Goal: Ask a question: Seek information or help from site administrators or community

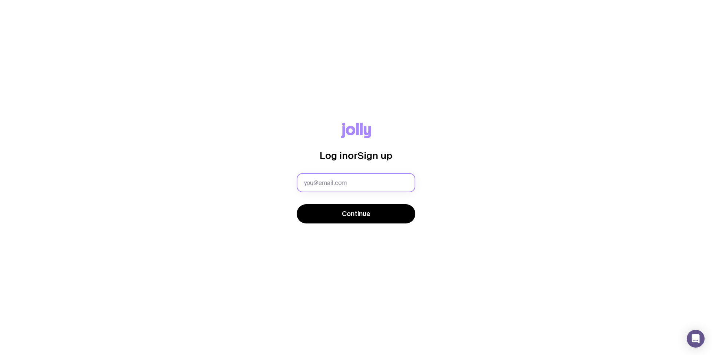
click at [371, 192] on input "text" at bounding box center [356, 182] width 119 height 19
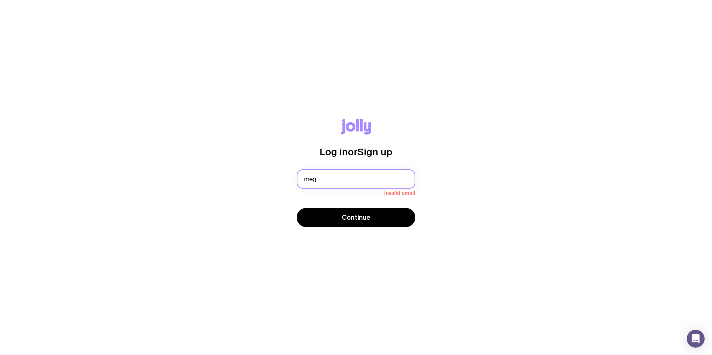
type input "[PERSON_NAME][EMAIL_ADDRESS][DOMAIN_NAME]"
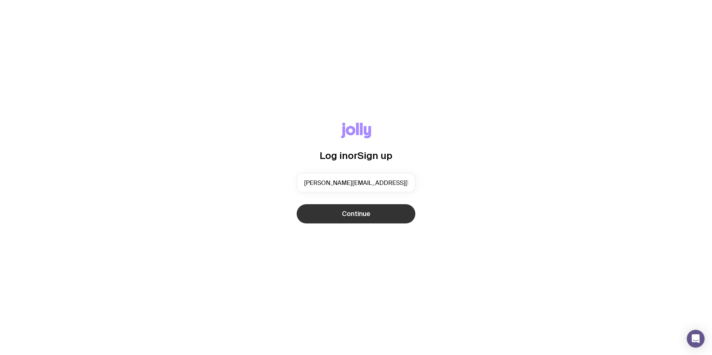
click at [368, 211] on span "Continue" at bounding box center [356, 214] width 29 height 9
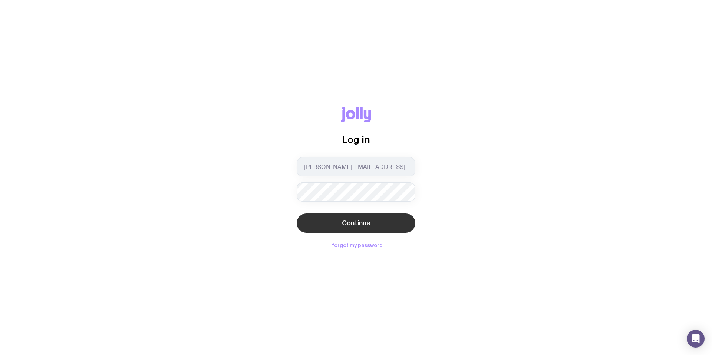
click at [370, 218] on button "Continue" at bounding box center [356, 223] width 119 height 19
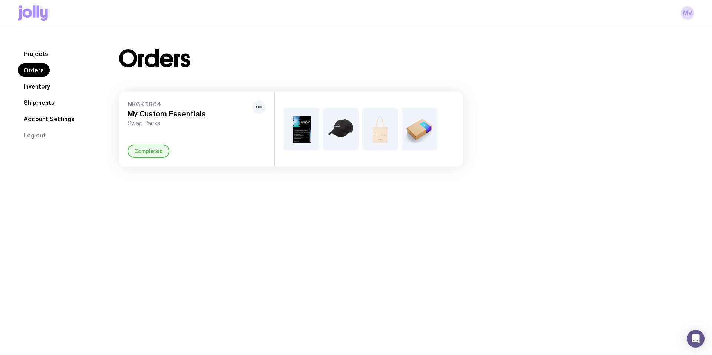
click at [45, 117] on link "Account Settings" at bounding box center [49, 118] width 63 height 13
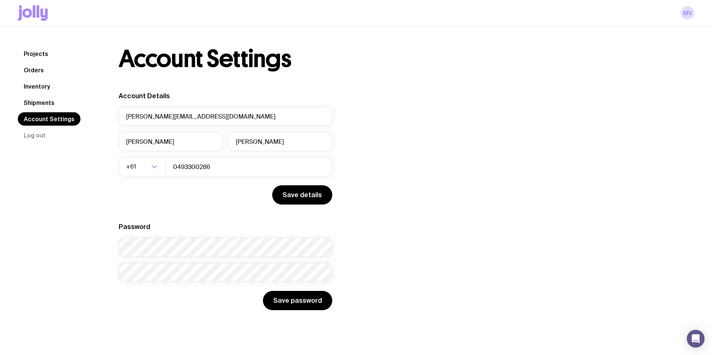
scroll to position [26, 0]
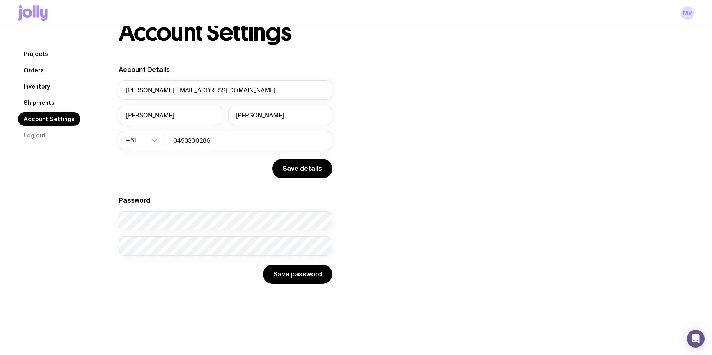
click at [41, 102] on link "Shipments" at bounding box center [39, 102] width 43 height 13
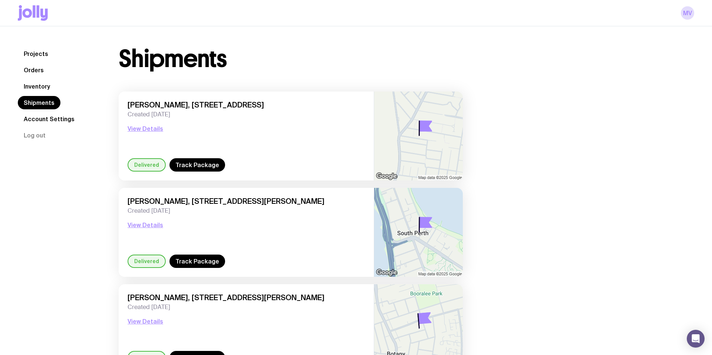
click at [42, 83] on link "Inventory" at bounding box center [37, 86] width 38 height 13
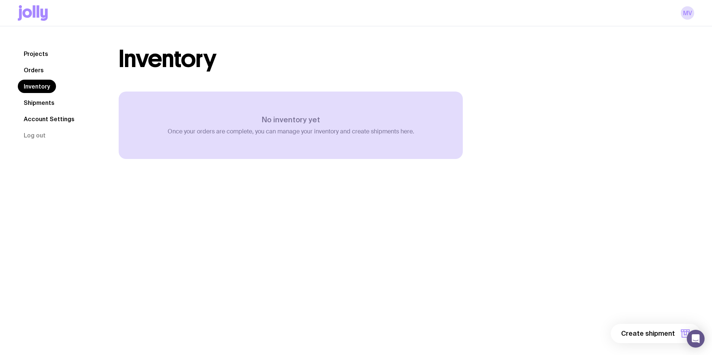
click at [34, 68] on link "Orders" at bounding box center [34, 69] width 32 height 13
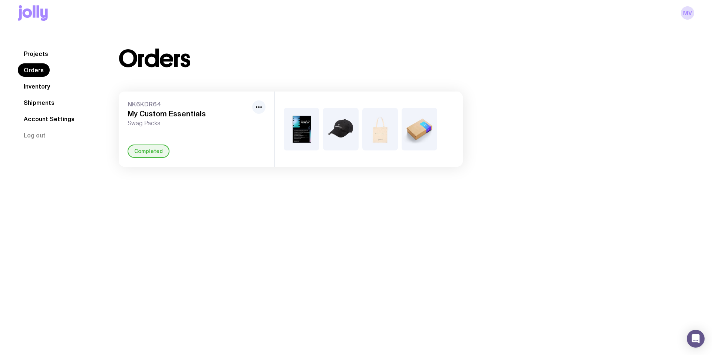
click at [37, 53] on link "Projects" at bounding box center [36, 53] width 36 height 13
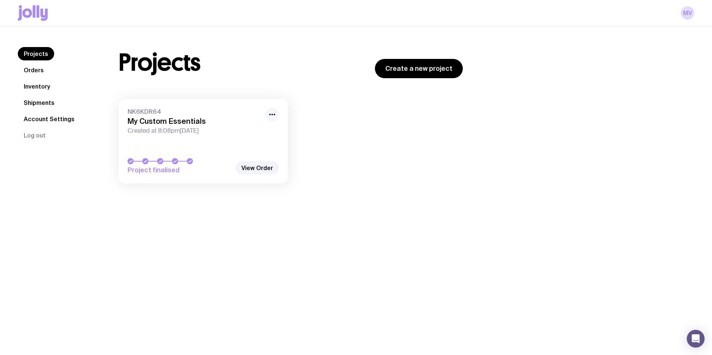
click at [274, 115] on circle "button" at bounding box center [274, 114] width 1 height 1
click at [319, 160] on div "NK6KDR64 My Custom Essentials Created at 8:08pm[DATE] Project finalised Rename …" at bounding box center [291, 145] width 344 height 92
click at [270, 165] on link "View Order" at bounding box center [257, 167] width 43 height 13
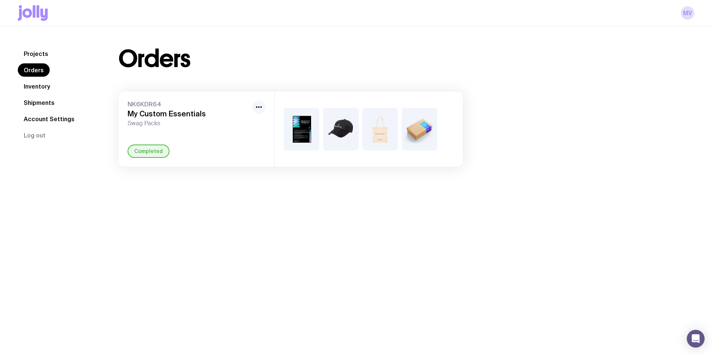
click at [257, 104] on icon "button" at bounding box center [259, 107] width 9 height 9
click at [226, 205] on div "Projects Orders Inventory Shipments Account Settings Log out Projects Orders In…" at bounding box center [356, 203] width 712 height 355
click at [43, 117] on link "Account Settings" at bounding box center [49, 118] width 63 height 13
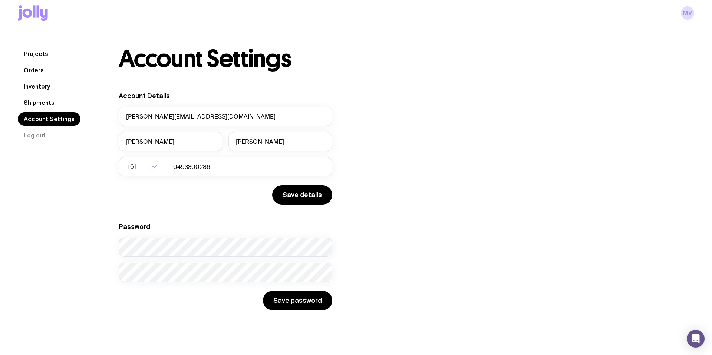
click at [35, 100] on link "Shipments" at bounding box center [39, 102] width 43 height 13
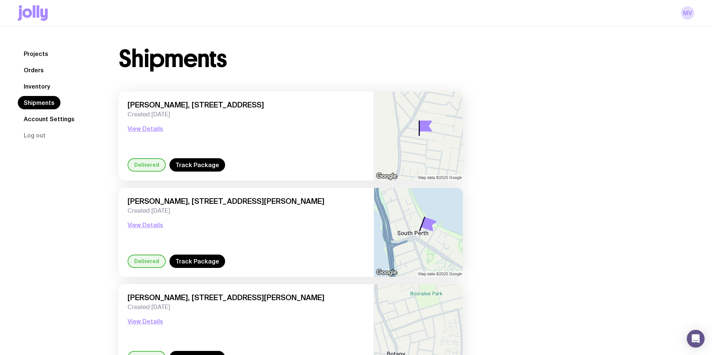
click at [34, 87] on link "Inventory" at bounding box center [37, 86] width 38 height 13
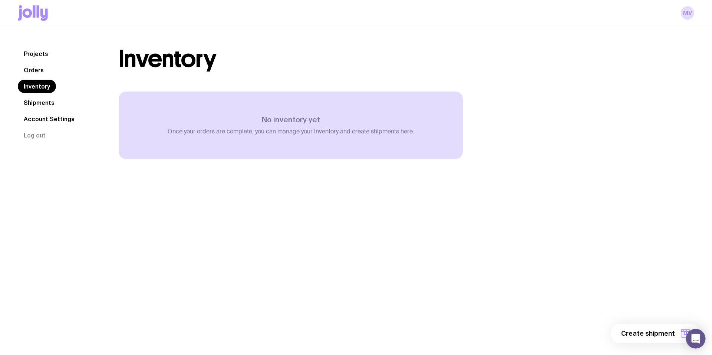
click at [697, 339] on icon "Open Intercom Messenger" at bounding box center [696, 339] width 9 height 10
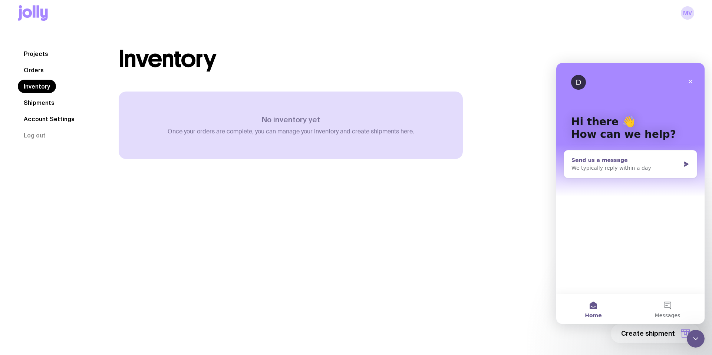
click at [653, 163] on div "Send us a message" at bounding box center [626, 161] width 109 height 8
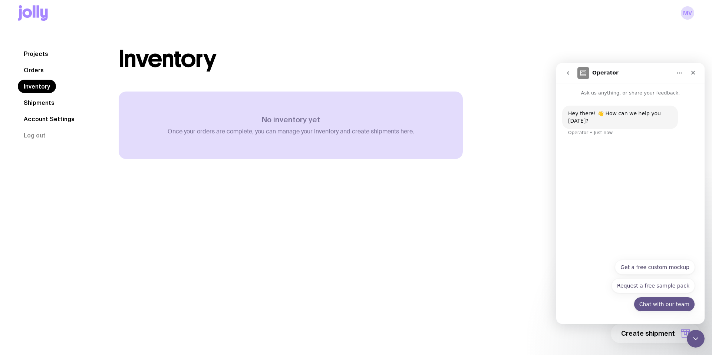
click at [658, 306] on button "Chat with our team" at bounding box center [664, 304] width 61 height 15
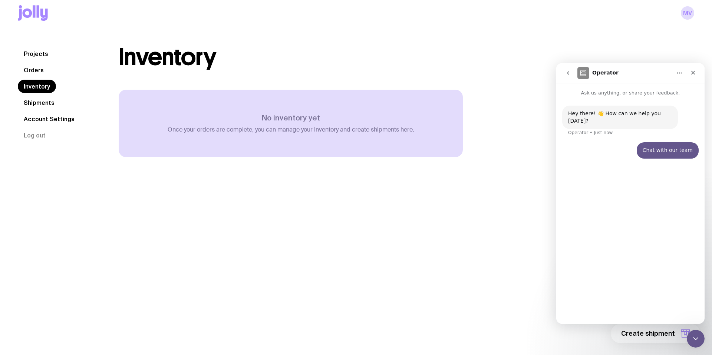
scroll to position [0, 0]
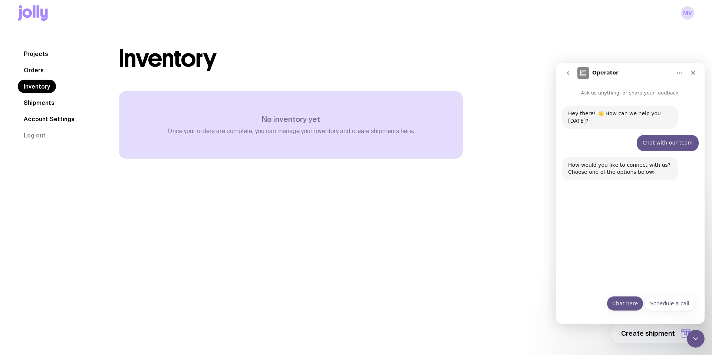
click at [629, 311] on button "Chat here" at bounding box center [625, 303] width 37 height 15
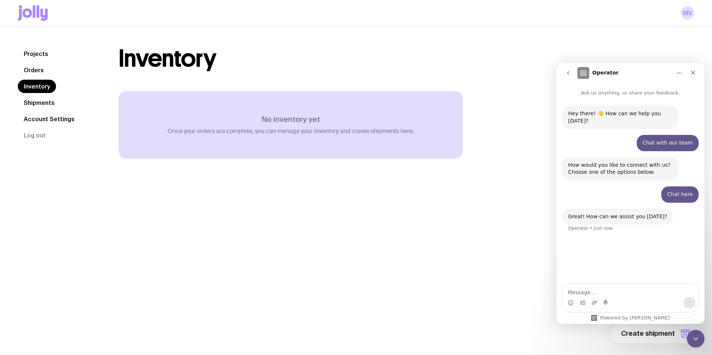
click at [623, 293] on textarea "Message…" at bounding box center [631, 291] width 136 height 13
type textarea "Please may I have invoices for both the product order and shipping payment"
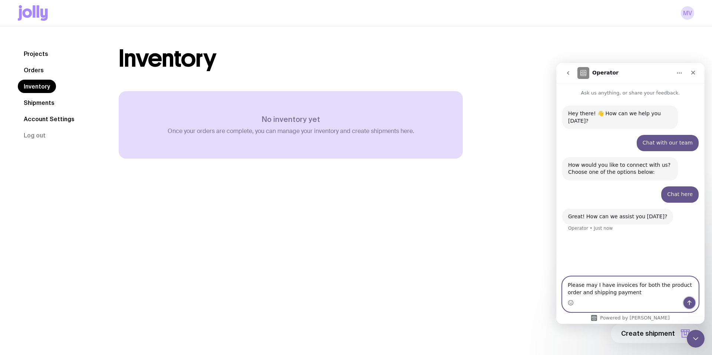
click at [694, 301] on button "Send a message…" at bounding box center [690, 303] width 12 height 12
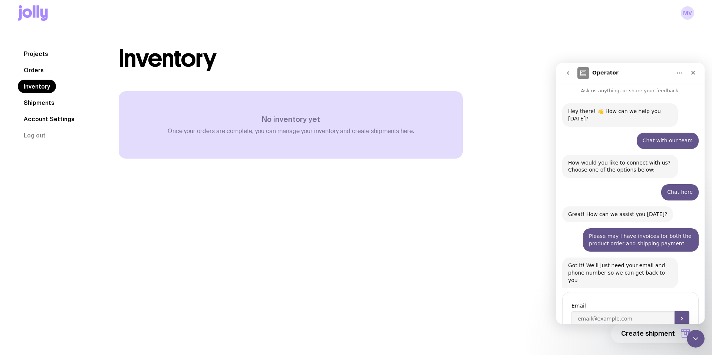
scroll to position [19, 0]
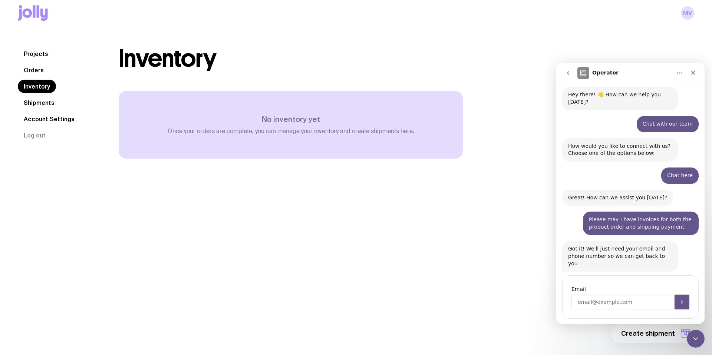
click at [614, 295] on input "Enter your email" at bounding box center [623, 302] width 103 height 15
type input "e"
type input "[PERSON_NAME][EMAIL_ADDRESS][DOMAIN_NAME]"
click at [681, 299] on icon "Submit" at bounding box center [682, 302] width 6 height 6
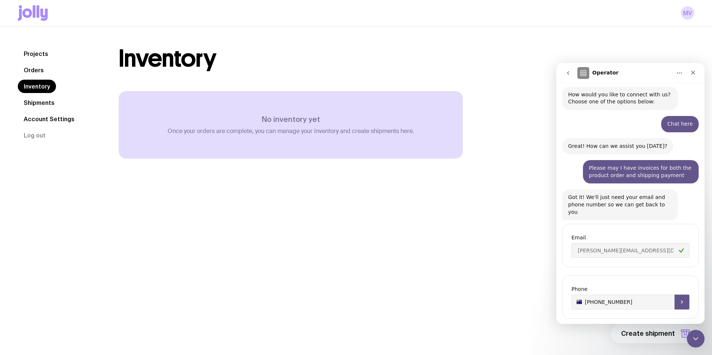
type input "[PHONE_NUMBER]"
click at [684, 299] on icon "Submit" at bounding box center [682, 302] width 6 height 6
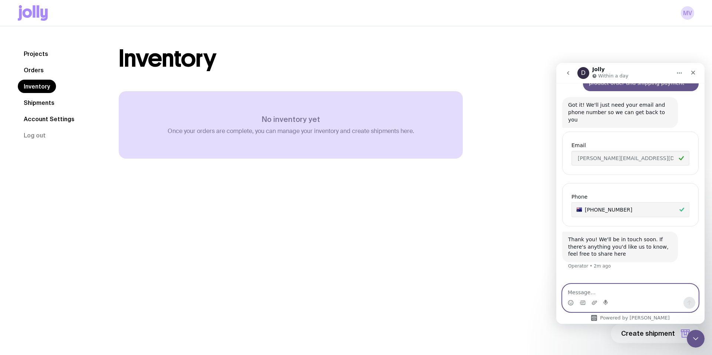
scroll to position [163, 0]
